Goal: Task Accomplishment & Management: Manage account settings

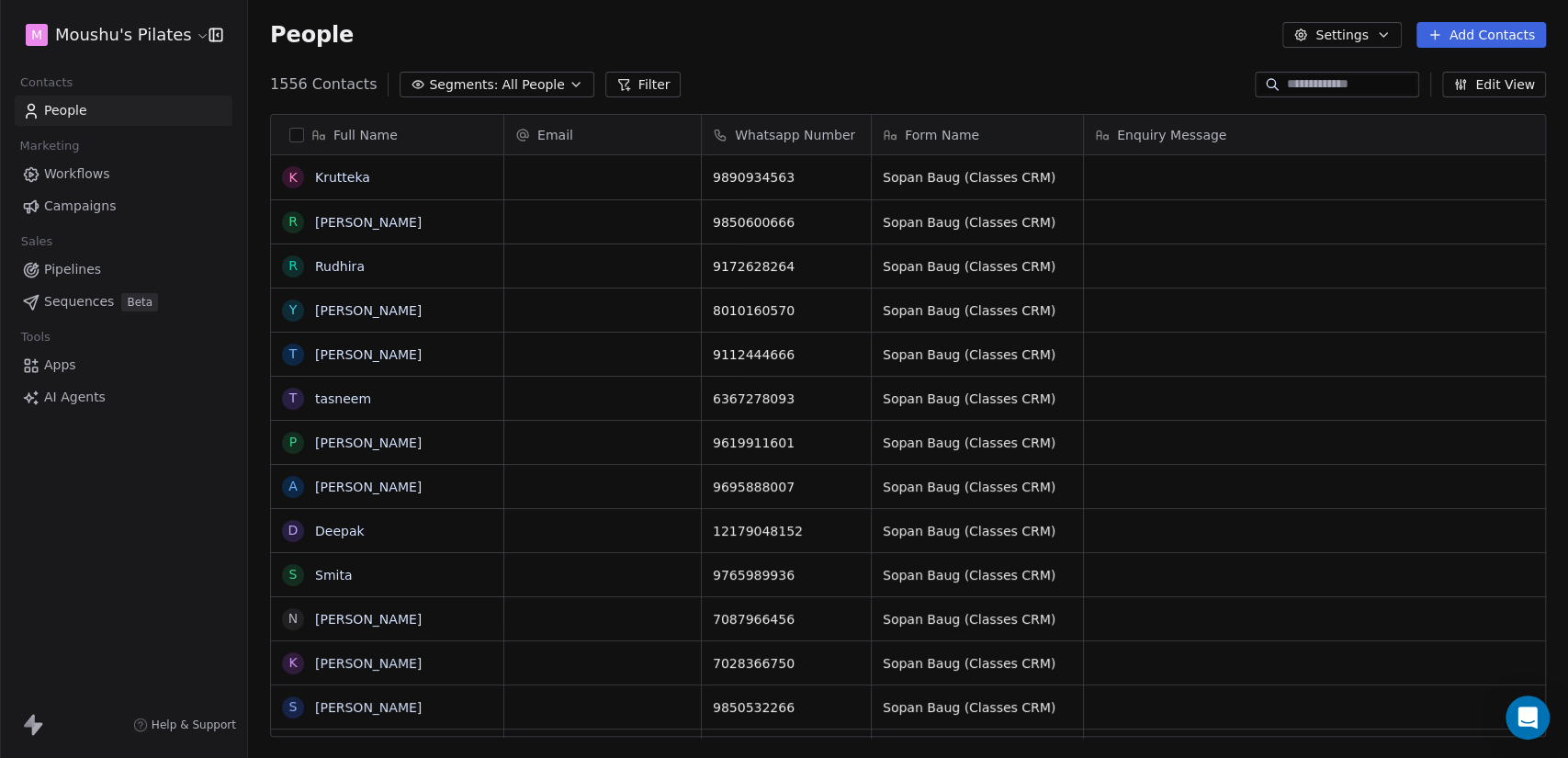
scroll to position [651, 1305]
click at [950, 50] on div "People Settings Add Contacts" at bounding box center [908, 35] width 1320 height 70
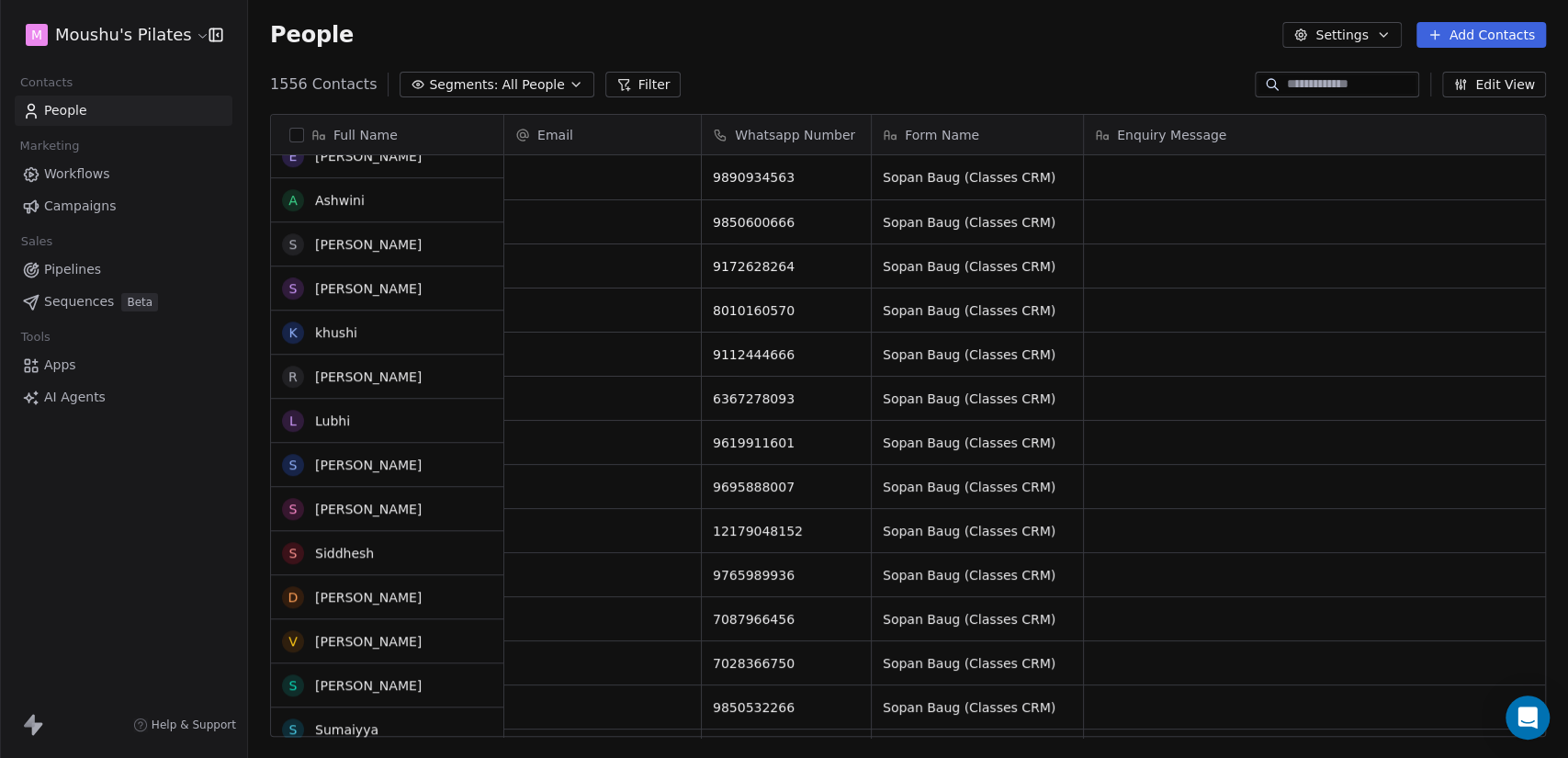
scroll to position [0, 0]
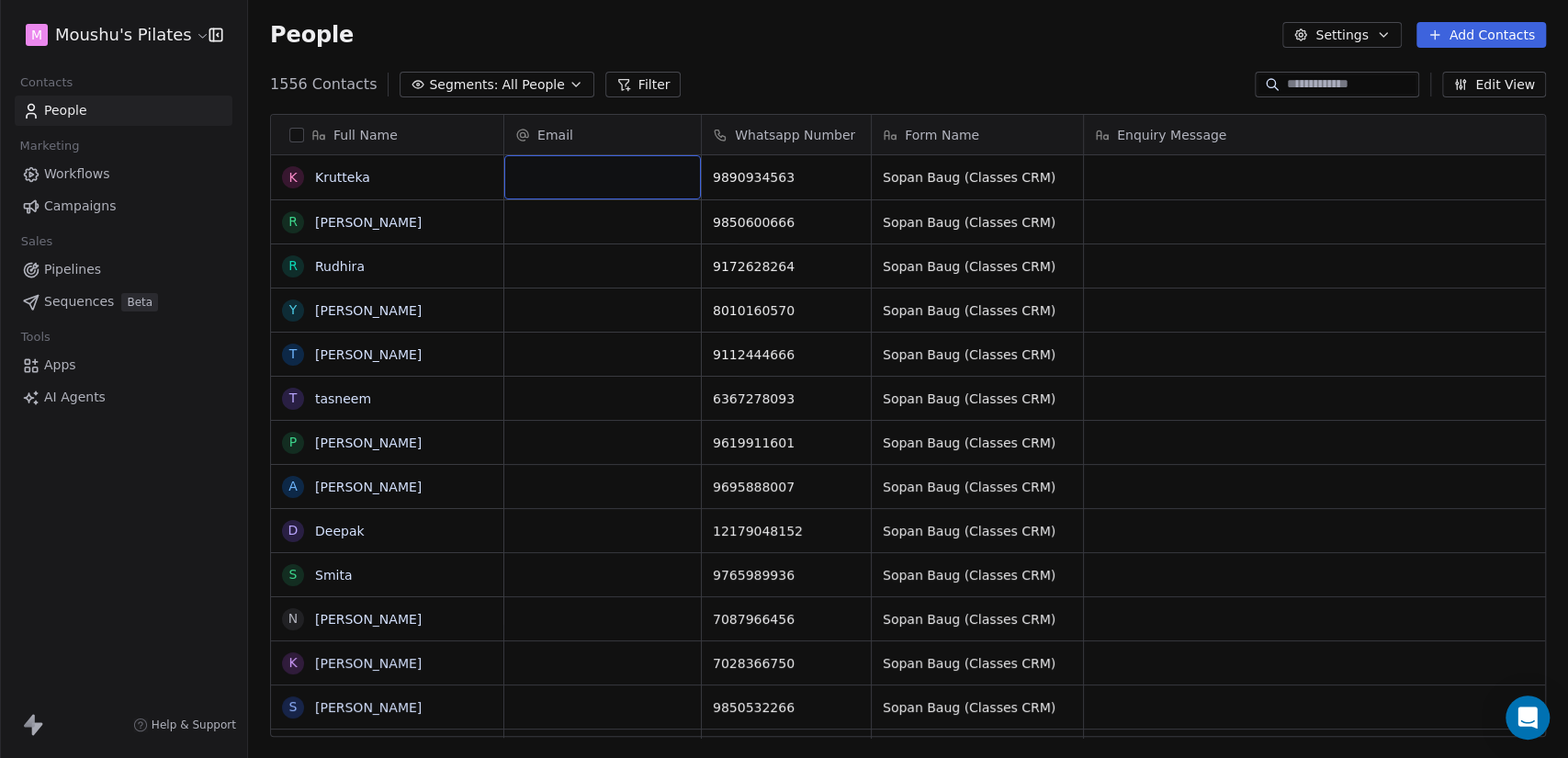
drag, startPoint x: 564, startPoint y: 187, endPoint x: 616, endPoint y: 511, distance: 328.1
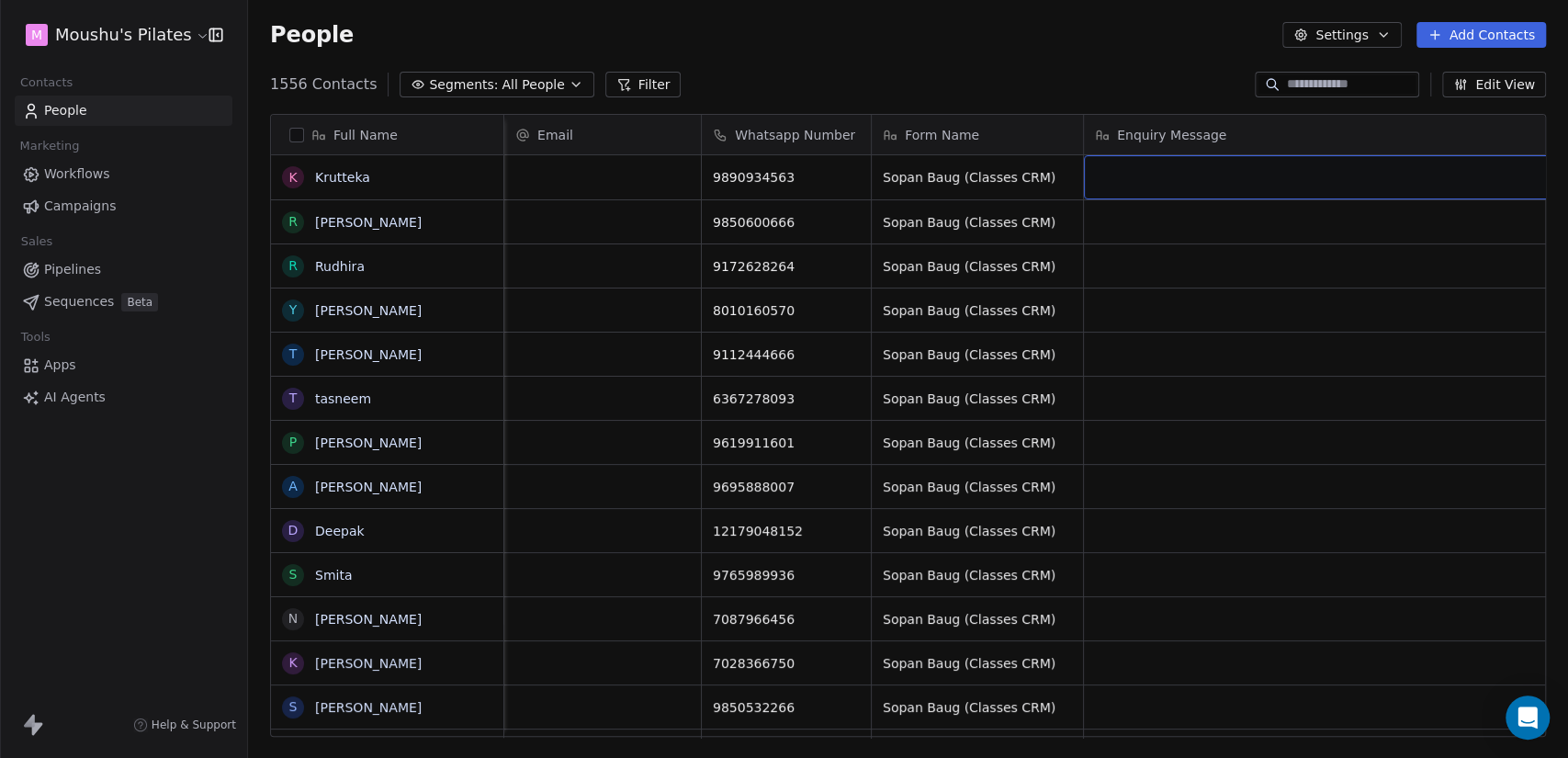
scroll to position [0, 76]
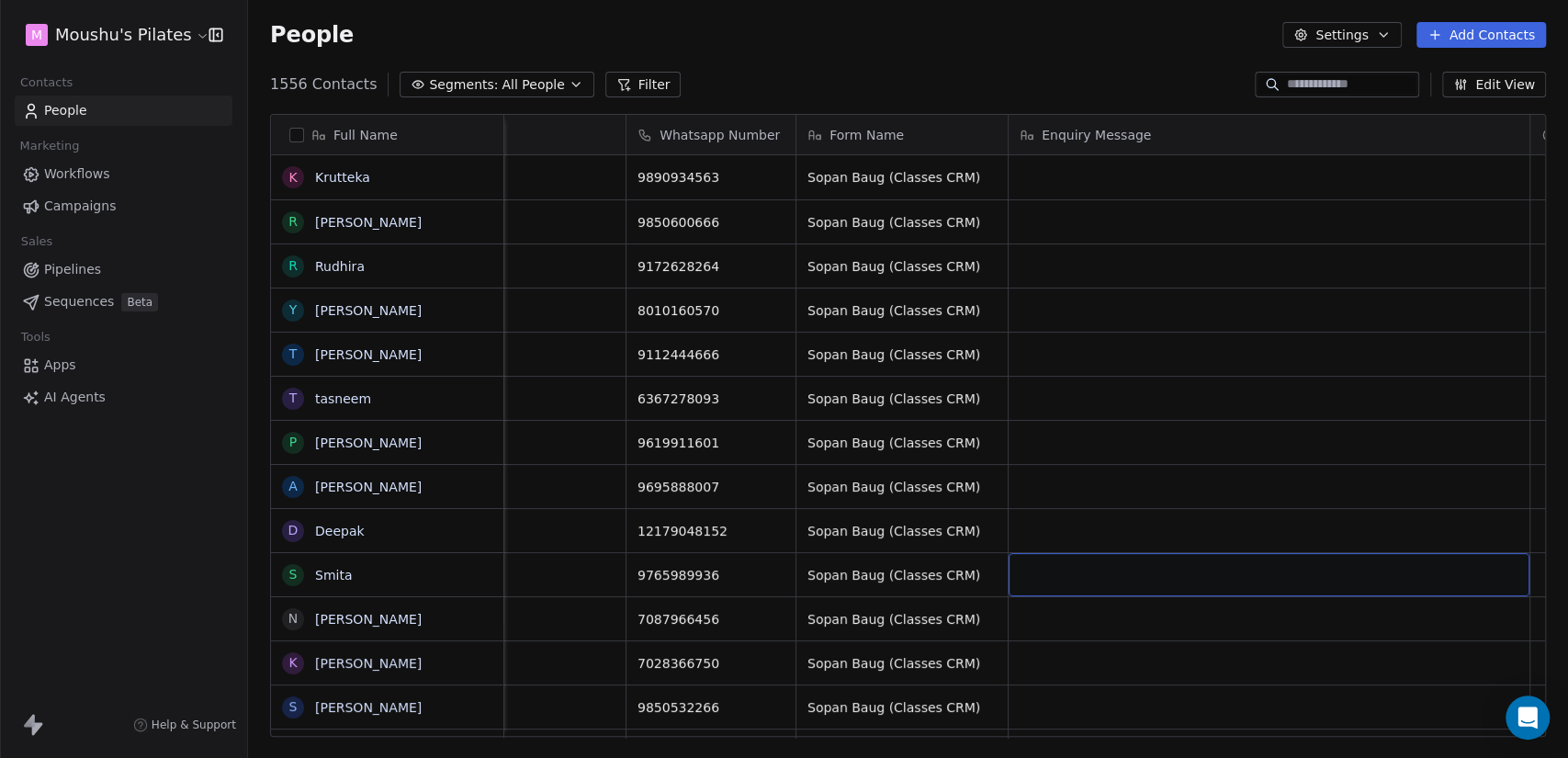
click at [1160, 592] on div "grid" at bounding box center [1269, 574] width 521 height 43
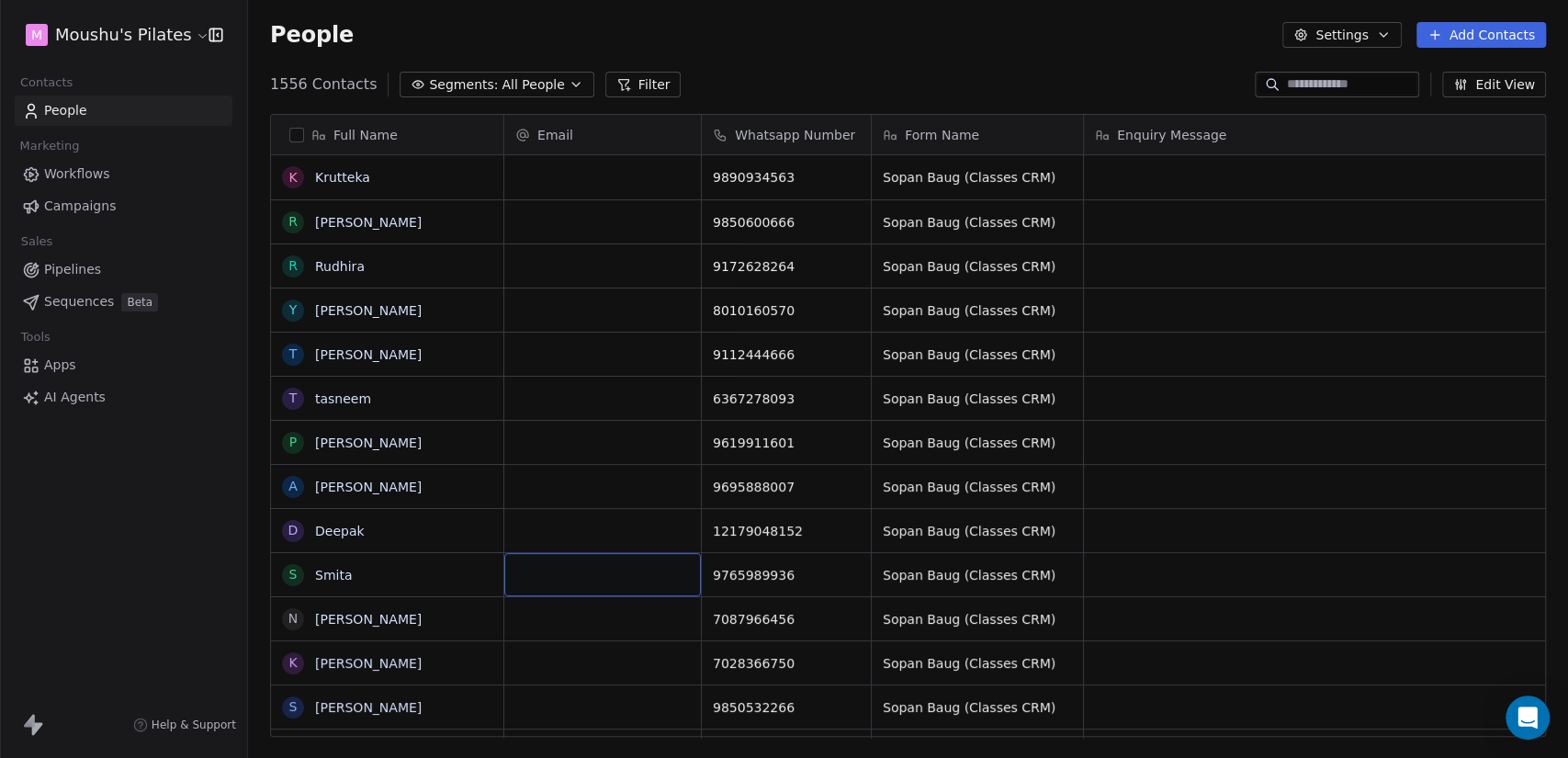
drag, startPoint x: 622, startPoint y: 555, endPoint x: 641, endPoint y: 588, distance: 38.1
click at [641, 588] on div "grid" at bounding box center [602, 574] width 196 height 43
drag, startPoint x: 654, startPoint y: 616, endPoint x: 661, endPoint y: 654, distance: 38.6
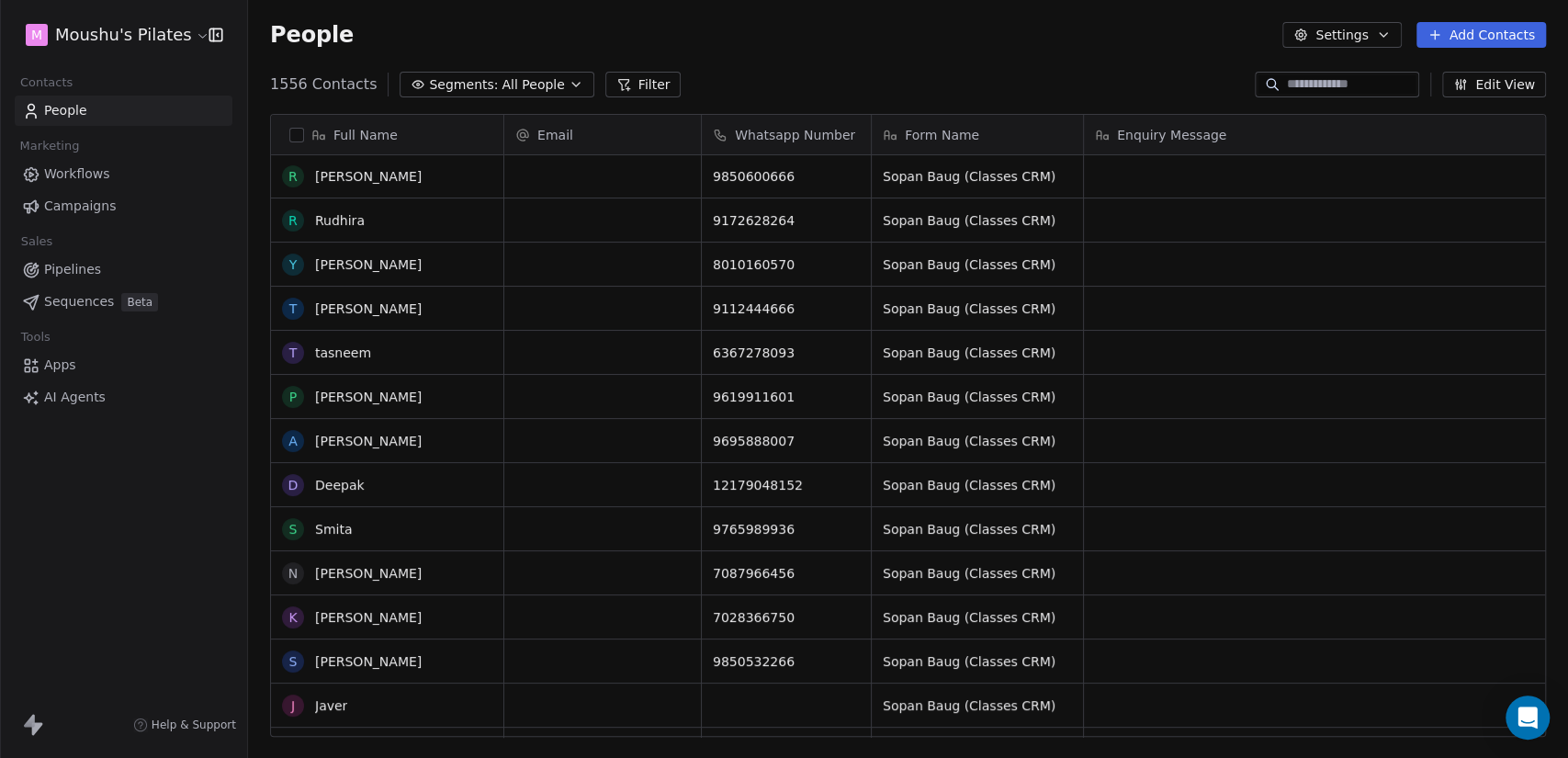
scroll to position [90, 0]
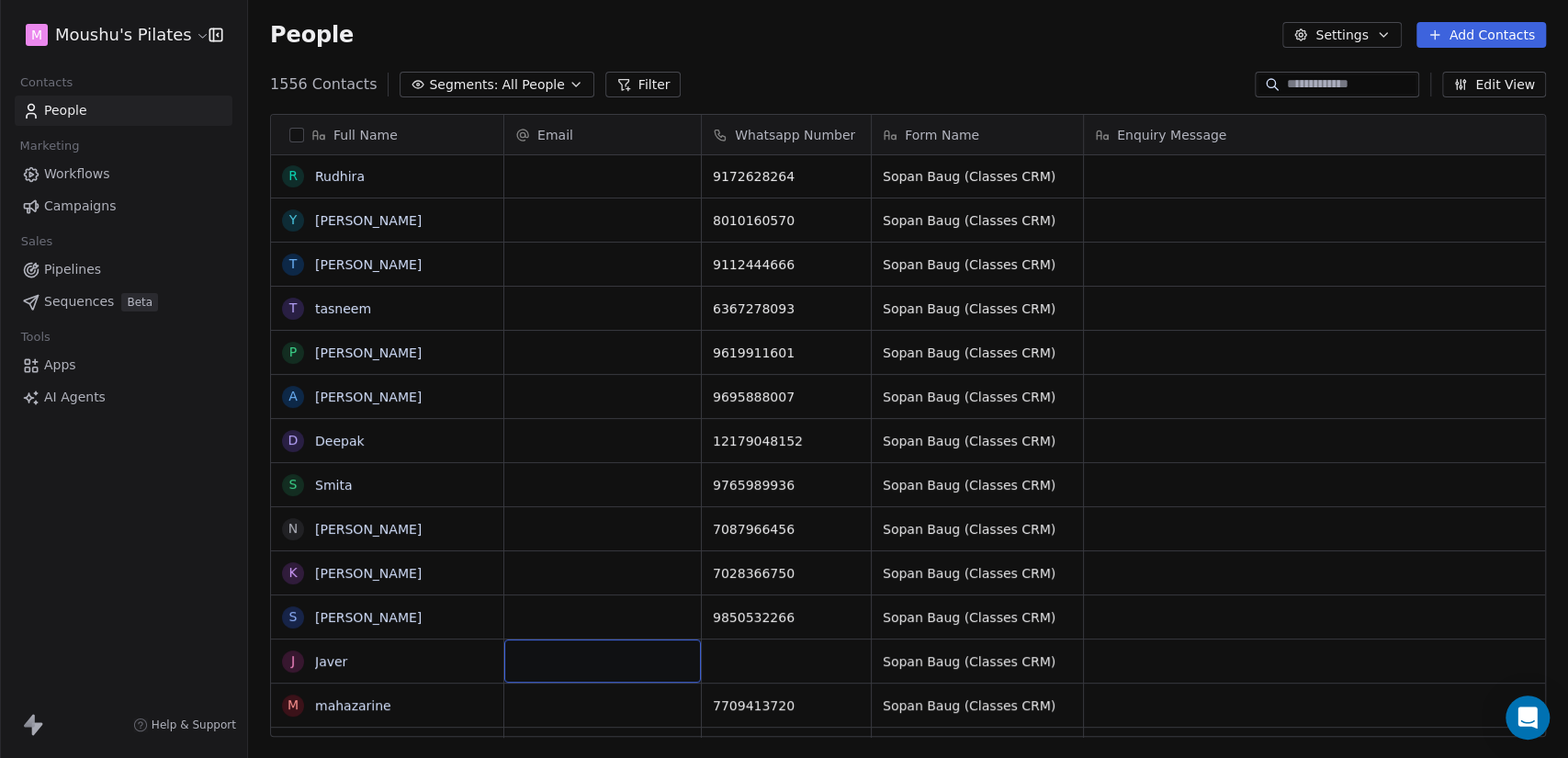
click at [639, 651] on div "grid" at bounding box center [602, 660] width 196 height 43
drag, startPoint x: 626, startPoint y: 583, endPoint x: 630, endPoint y: 511, distance: 72.1
drag, startPoint x: 630, startPoint y: 511, endPoint x: 625, endPoint y: 439, distance: 72.2
drag, startPoint x: 625, startPoint y: 439, endPoint x: 625, endPoint y: 382, distance: 57.0
click at [614, 197] on div "8010160570 Sopan Baug (Classes CRM)" at bounding box center [1175, 219] width 1342 height 44
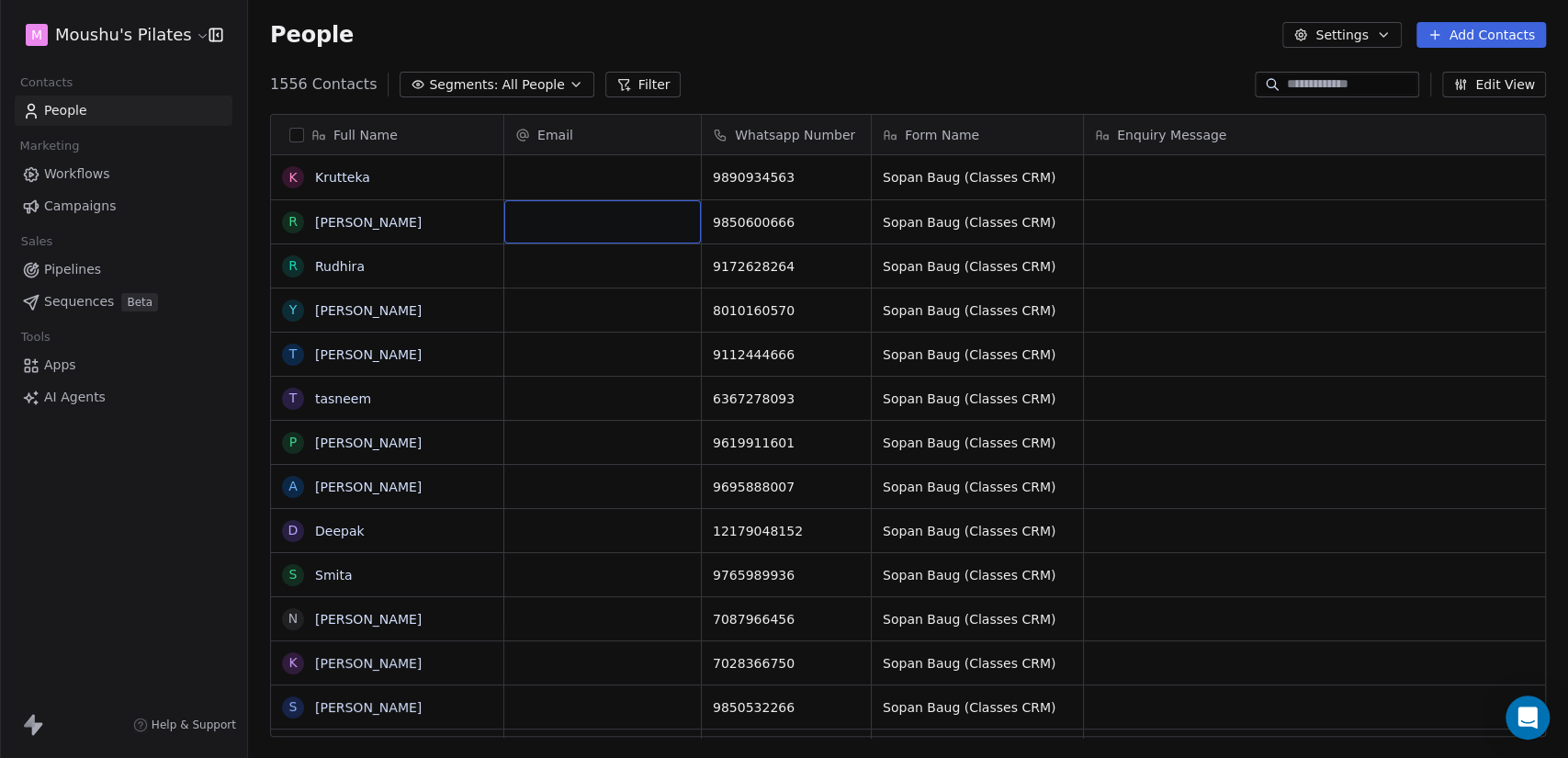
scroll to position [0, 76]
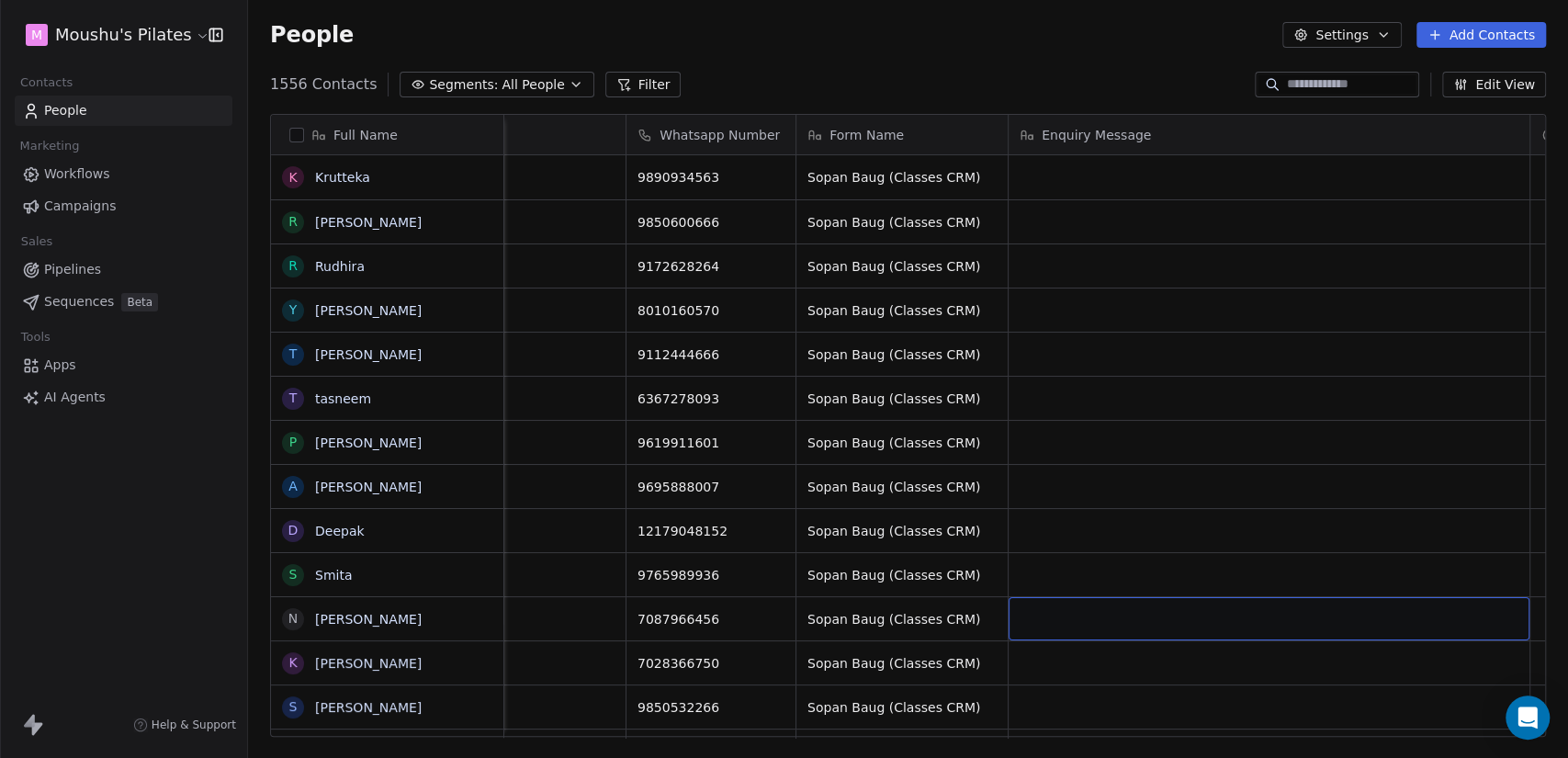
click at [1189, 616] on div "grid" at bounding box center [1269, 618] width 521 height 43
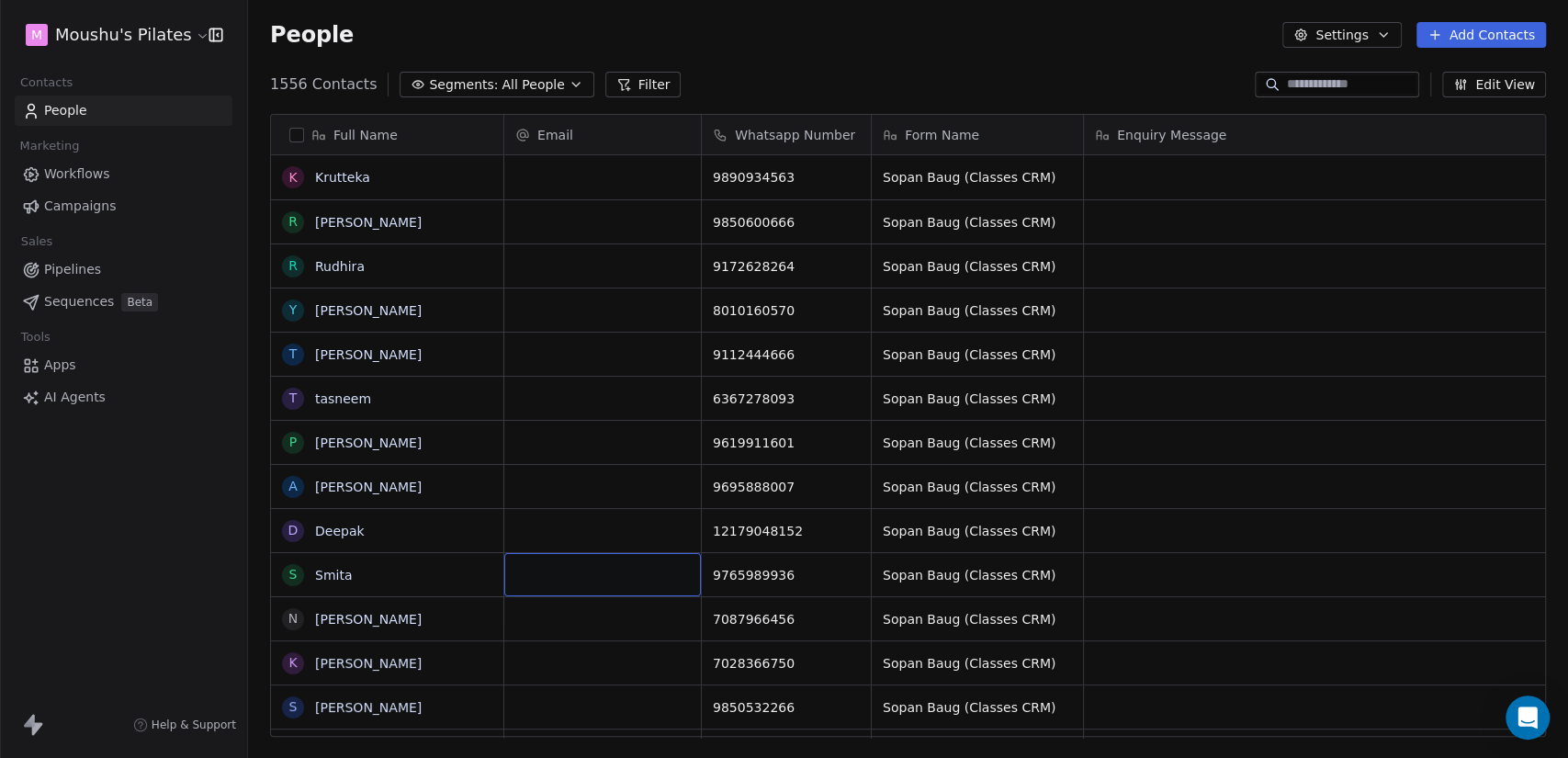
scroll to position [46, 0]
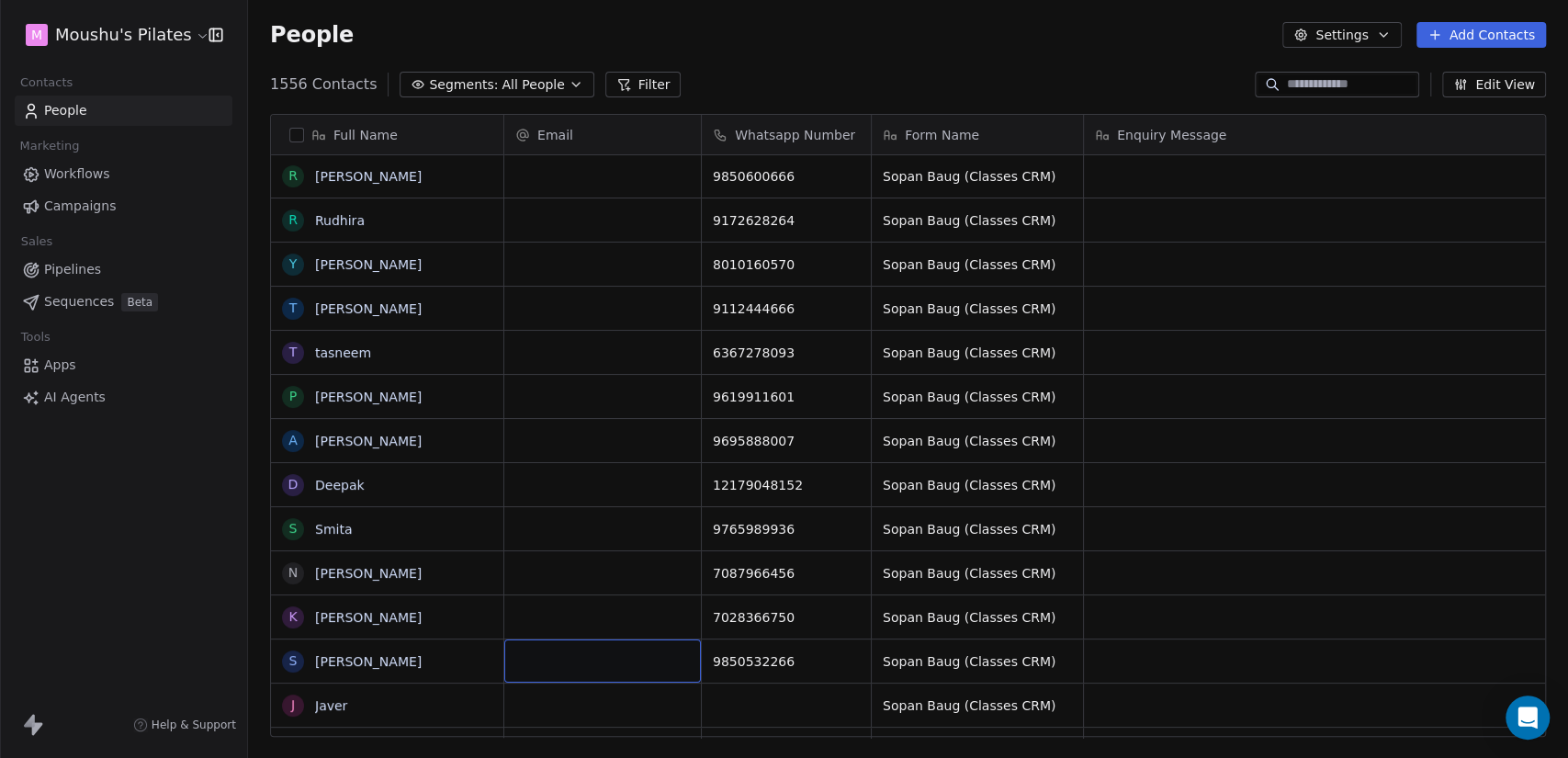
drag, startPoint x: 639, startPoint y: 695, endPoint x: 617, endPoint y: 344, distance: 351.7
click at [591, 328] on div "grid" at bounding box center [602, 309] width 196 height 43
drag, startPoint x: 590, startPoint y: 377, endPoint x: 590, endPoint y: 391, distance: 14.0
click at [603, 529] on div "grid" at bounding box center [602, 531] width 196 height 43
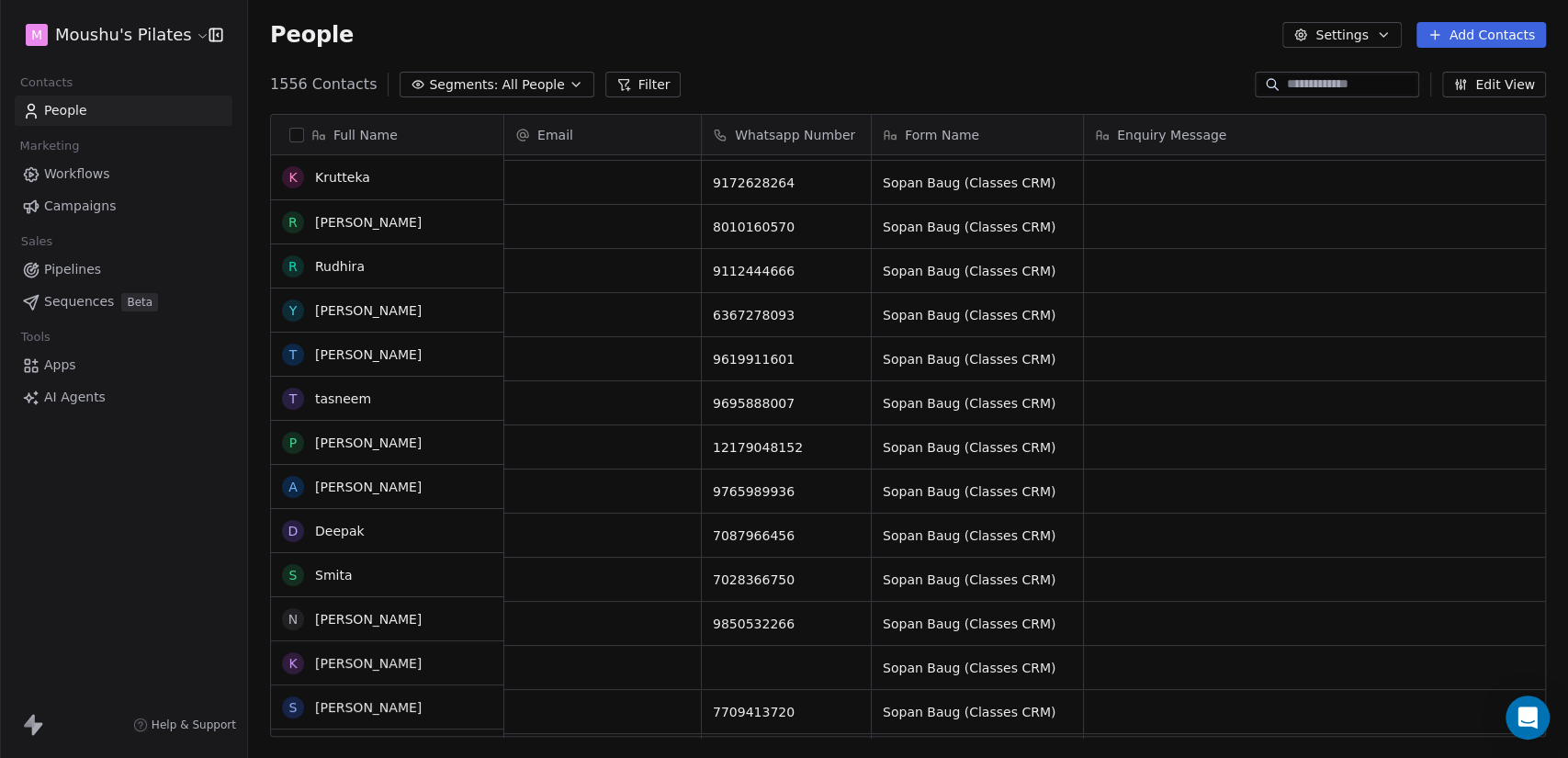
scroll to position [102, 0]
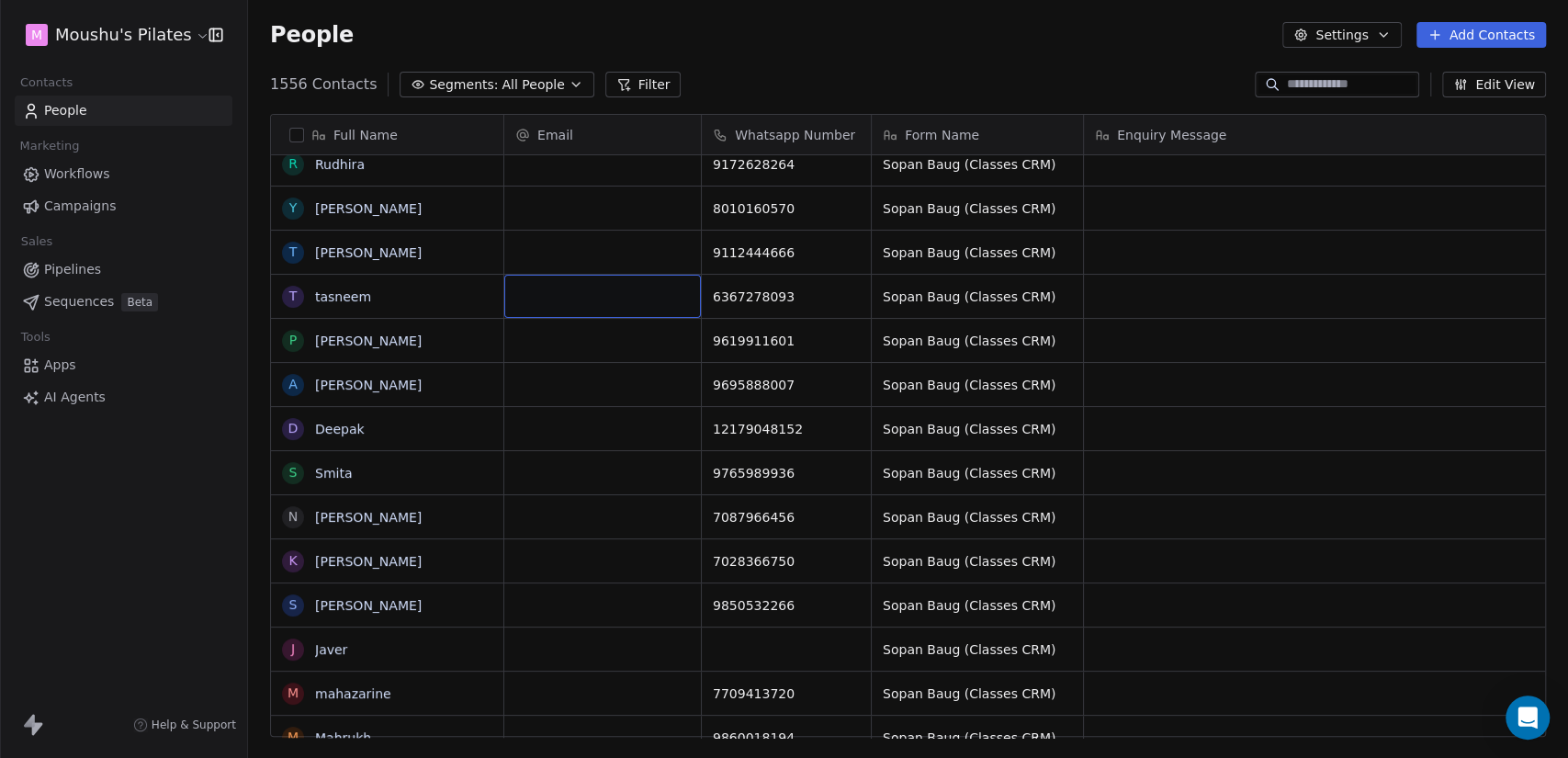
click at [583, 306] on div "grid" at bounding box center [602, 296] width 196 height 43
click at [581, 341] on html "M Moushu's Pilates Contacts People Marketing Workflows Campaigns Sales Pipeline…" at bounding box center [784, 379] width 1568 height 758
click at [581, 341] on div "grid" at bounding box center [602, 340] width 196 height 43
click at [581, 395] on div "grid" at bounding box center [602, 384] width 196 height 43
click at [581, 395] on input "email" at bounding box center [604, 385] width 189 height 37
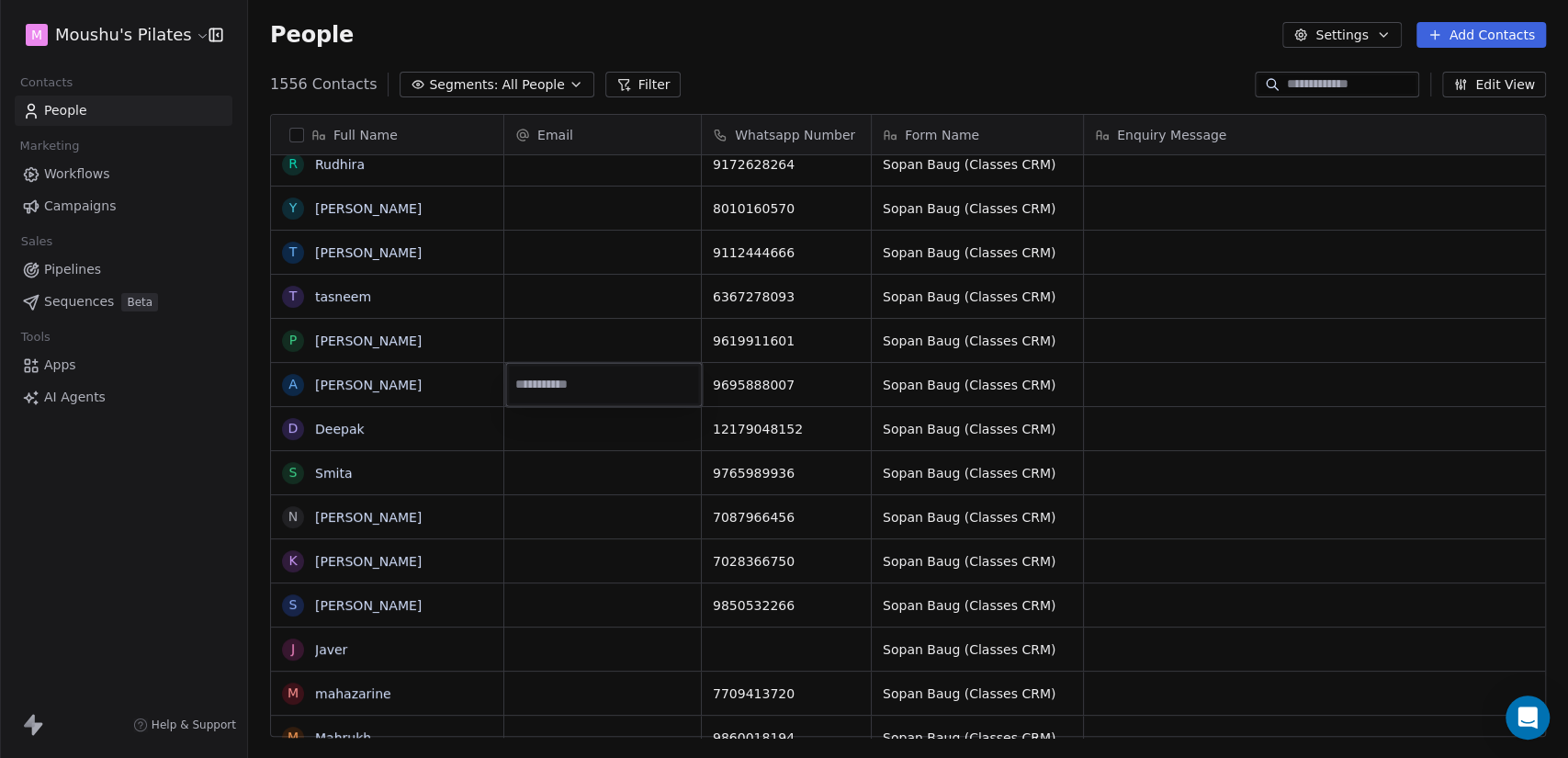
click at [611, 291] on html "M Moushu's Pilates Contacts People Marketing Workflows Campaigns Sales Pipeline…" at bounding box center [784, 379] width 1568 height 758
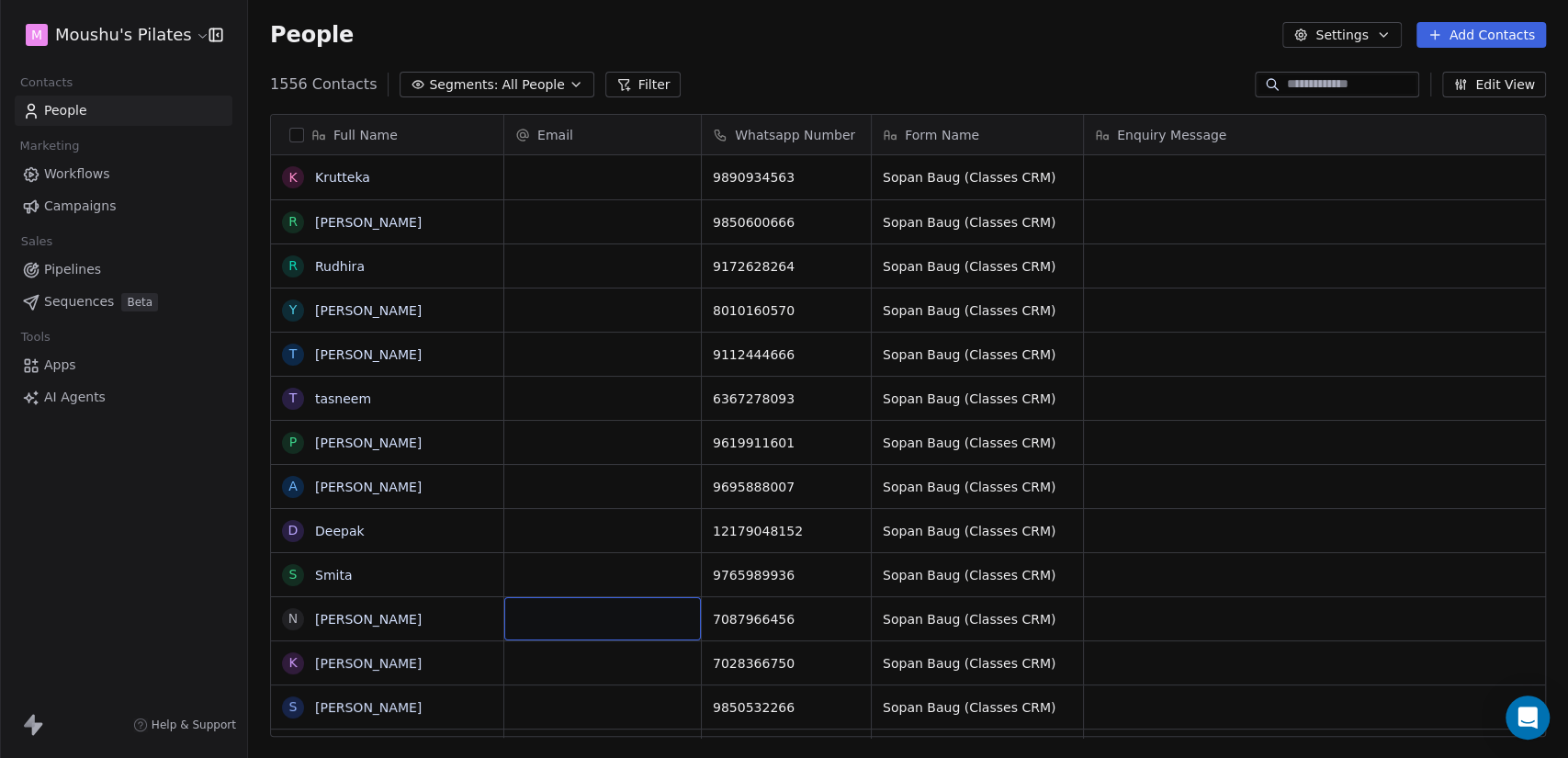
scroll to position [2, 0]
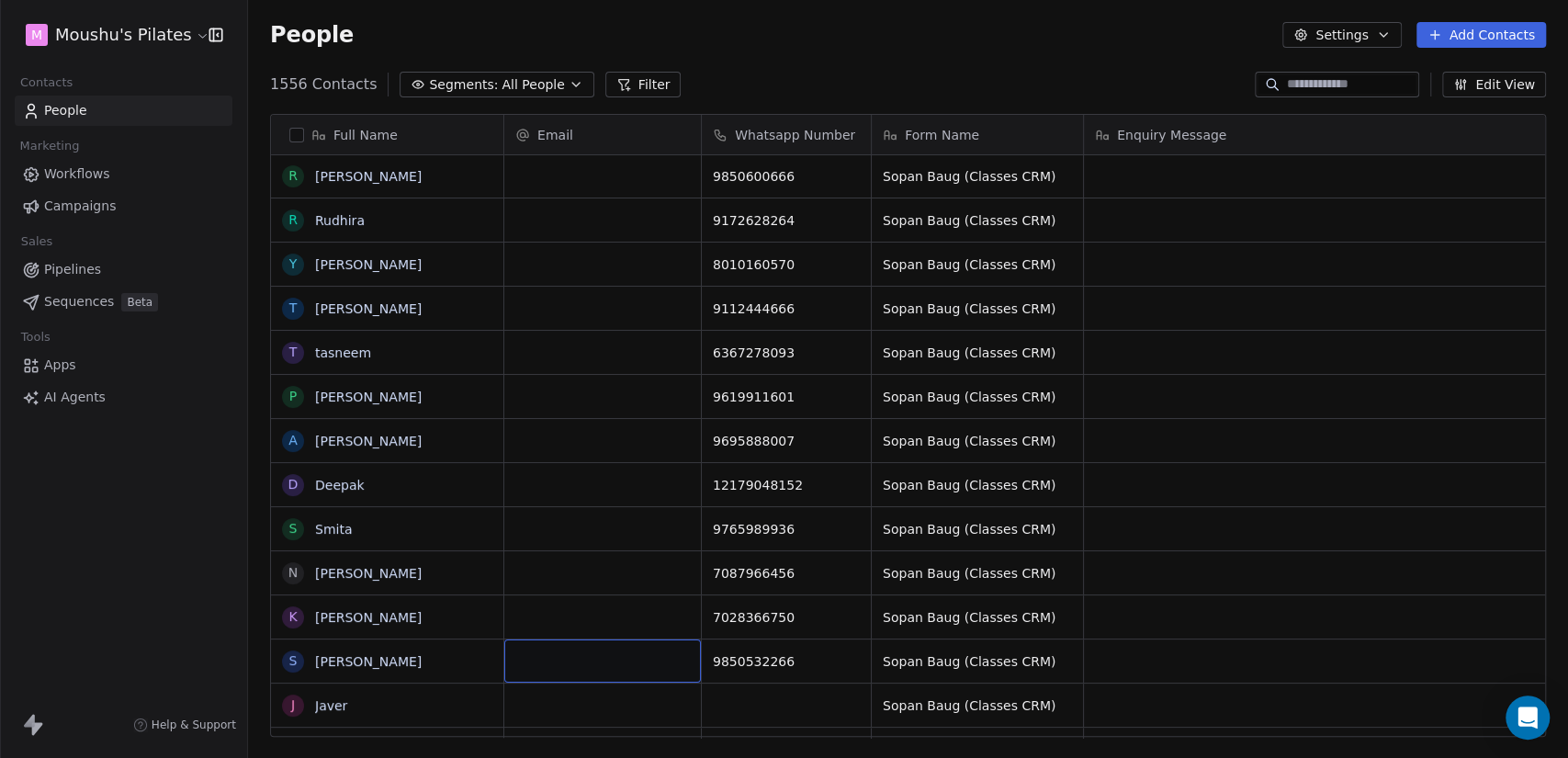
click at [630, 669] on div "grid" at bounding box center [602, 660] width 196 height 43
click at [628, 664] on div "grid" at bounding box center [602, 660] width 196 height 43
drag, startPoint x: 623, startPoint y: 615, endPoint x: 604, endPoint y: 537, distance: 80.3
drag, startPoint x: 604, startPoint y: 537, endPoint x: 602, endPoint y: 446, distance: 91.0
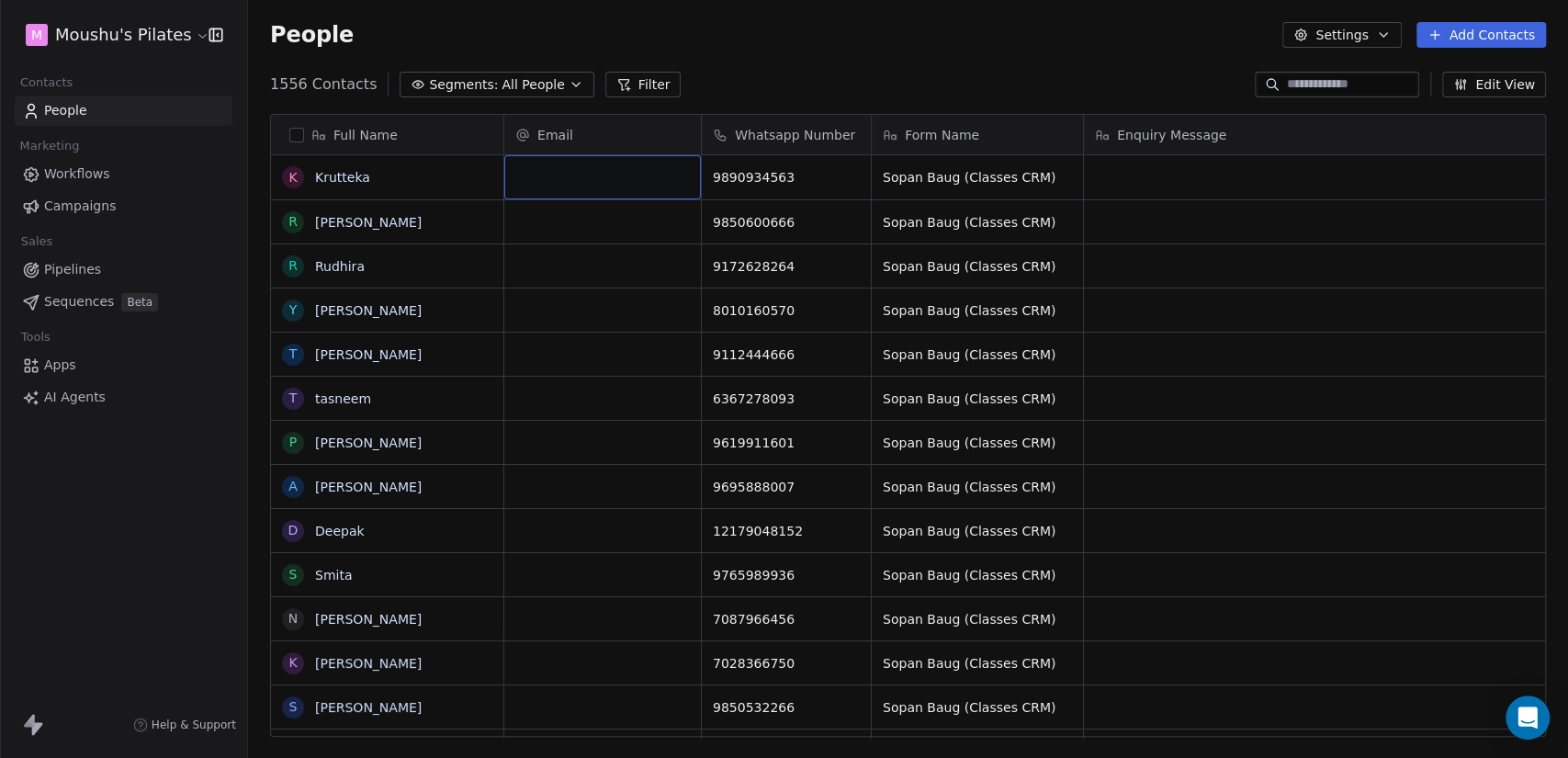
click at [604, 192] on div "grid" at bounding box center [602, 178] width 196 height 44
